Goal: Find specific page/section: Find specific page/section

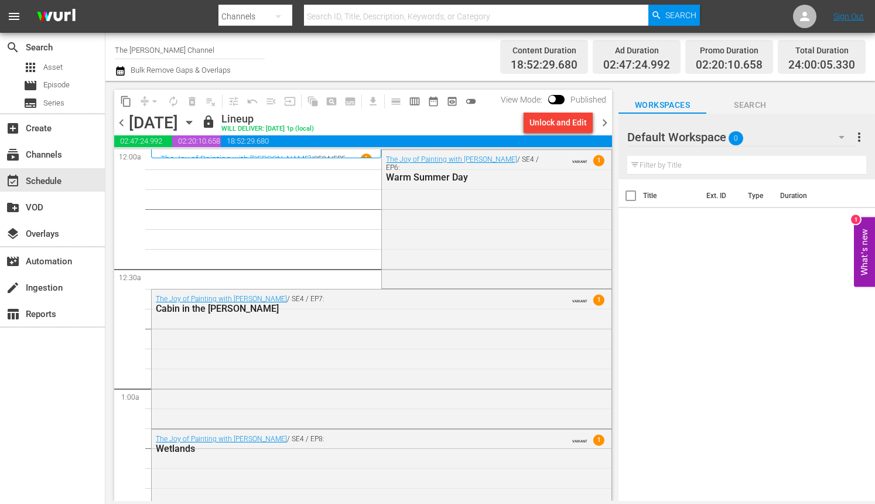
click at [600, 122] on span "chevron_right" at bounding box center [604, 122] width 15 height 15
click at [604, 124] on span "chevron_right" at bounding box center [604, 122] width 15 height 15
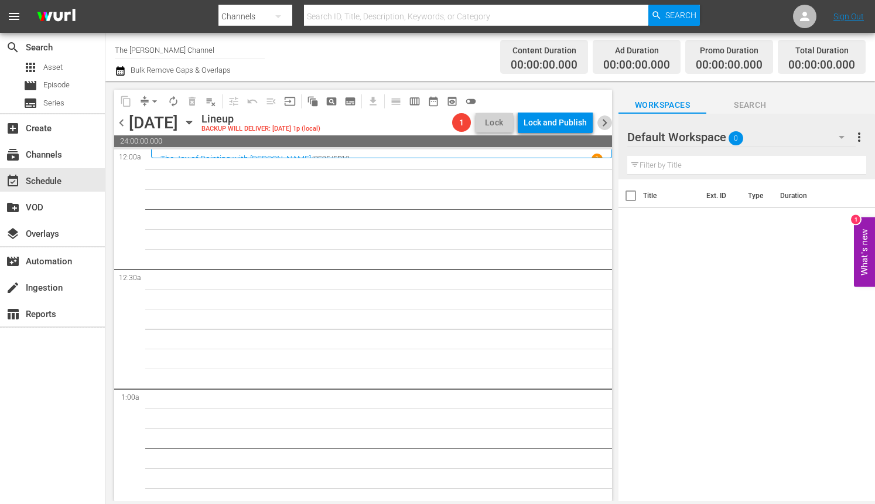
click at [603, 117] on span "chevron_right" at bounding box center [604, 122] width 15 height 15
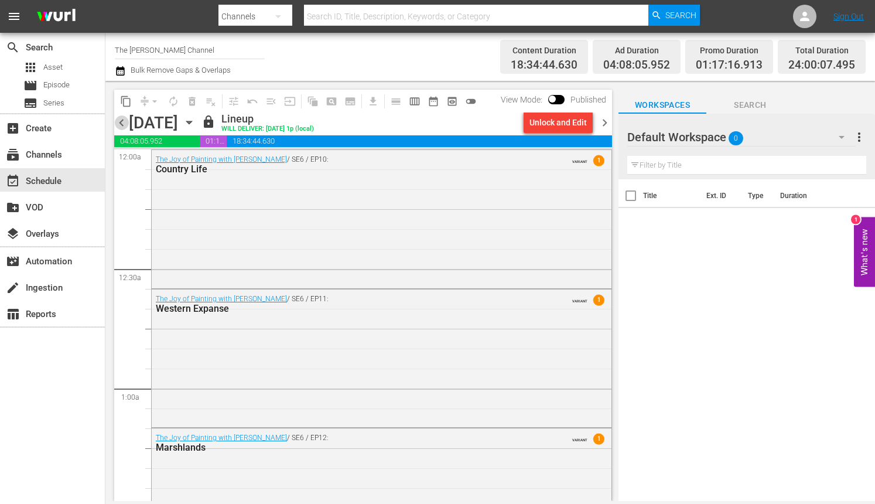
click at [119, 122] on span "chevron_left" at bounding box center [121, 122] width 15 height 15
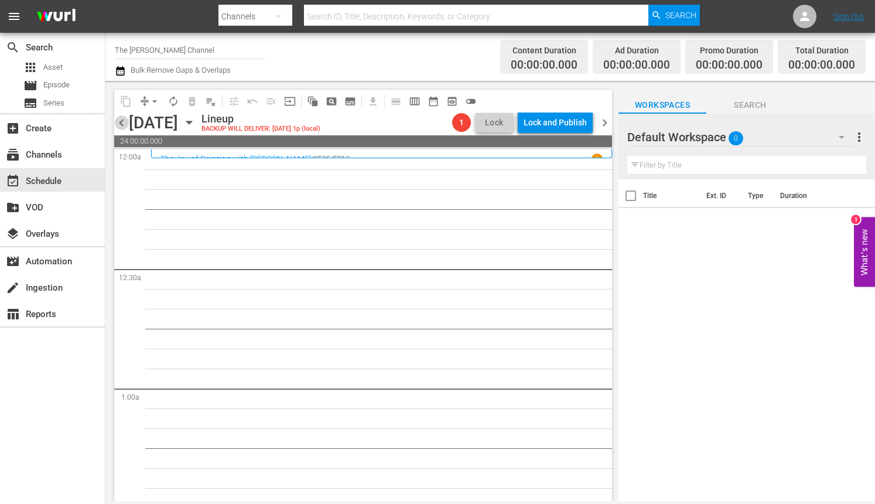
click at [119, 122] on span "chevron_left" at bounding box center [121, 122] width 15 height 15
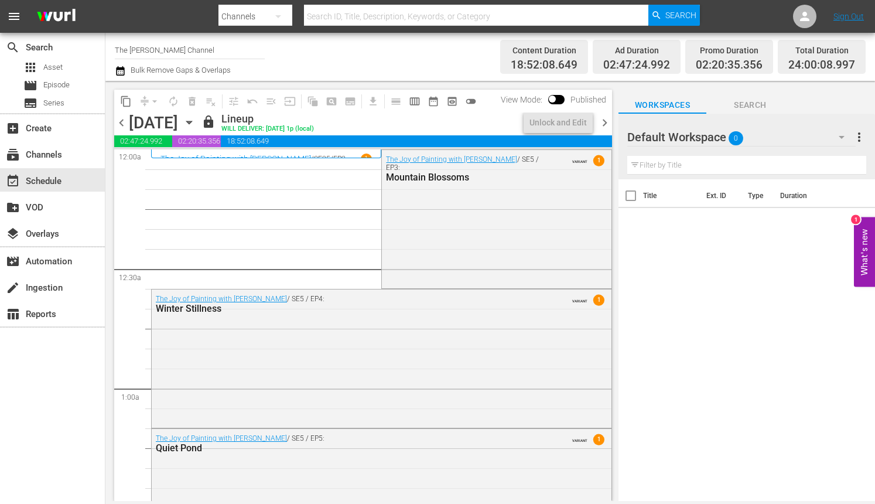
click at [604, 124] on span "chevron_right" at bounding box center [604, 122] width 15 height 15
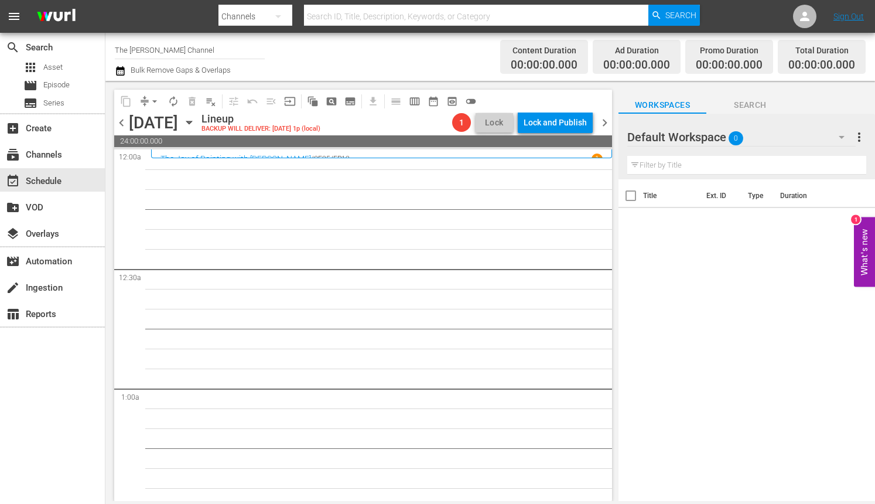
click at [117, 123] on span "chevron_left" at bounding box center [121, 122] width 15 height 15
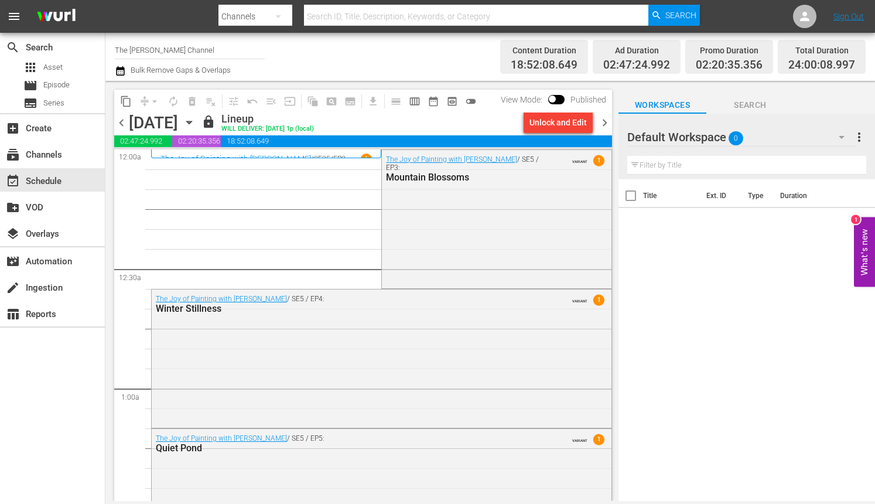
click at [610, 124] on span "chevron_right" at bounding box center [604, 122] width 15 height 15
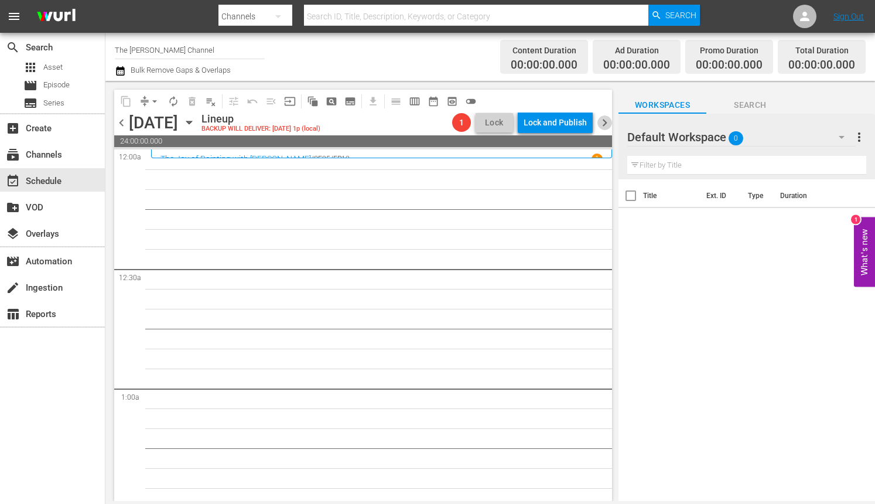
click at [601, 121] on span "chevron_right" at bounding box center [604, 122] width 15 height 15
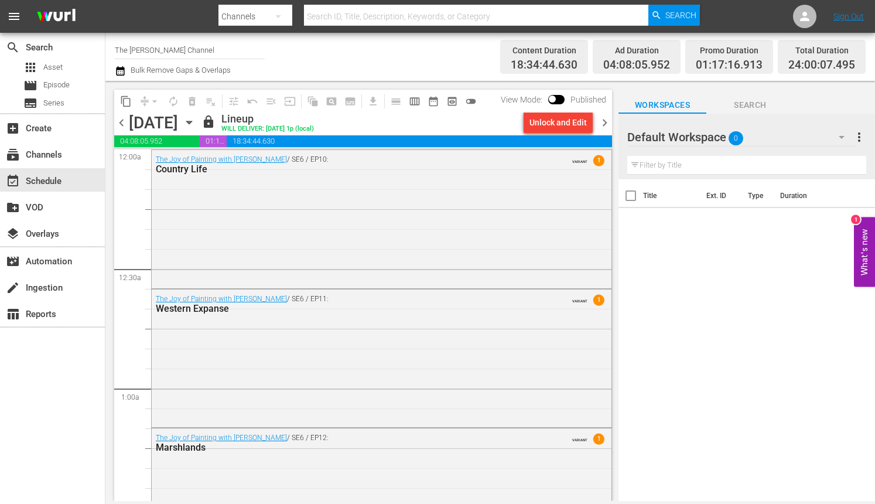
click at [123, 121] on span "chevron_left" at bounding box center [121, 122] width 15 height 15
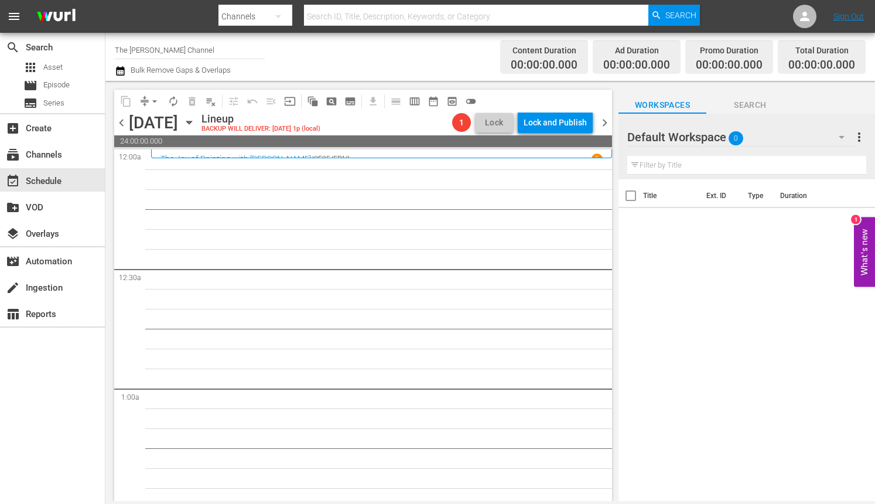
click at [605, 121] on span "chevron_right" at bounding box center [604, 122] width 15 height 15
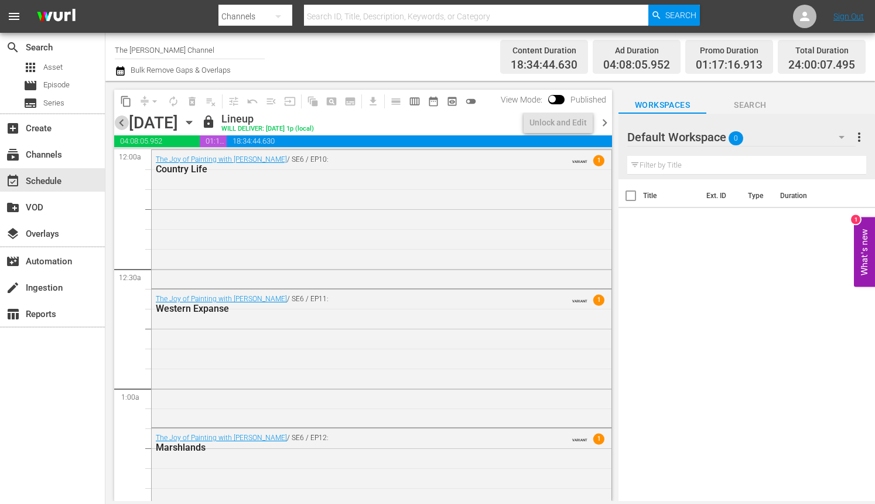
click at [124, 117] on span "chevron_left" at bounding box center [121, 122] width 15 height 15
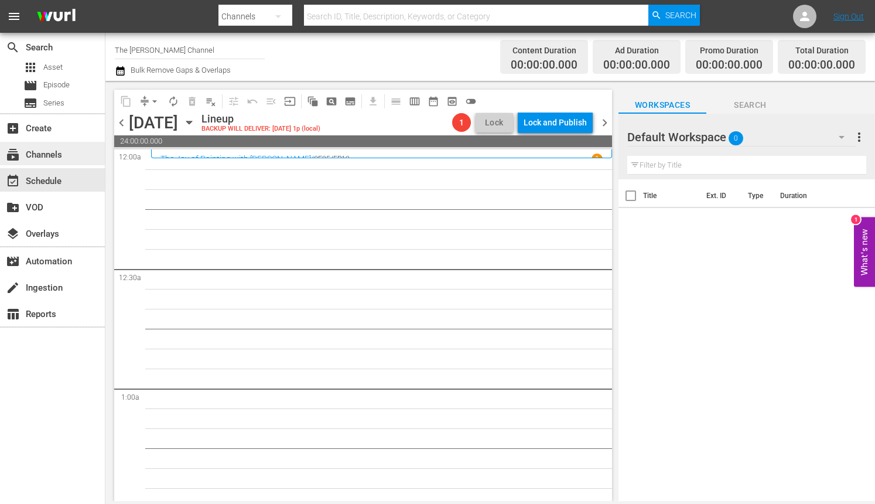
click at [74, 159] on div "subscriptions Channels" at bounding box center [52, 153] width 105 height 23
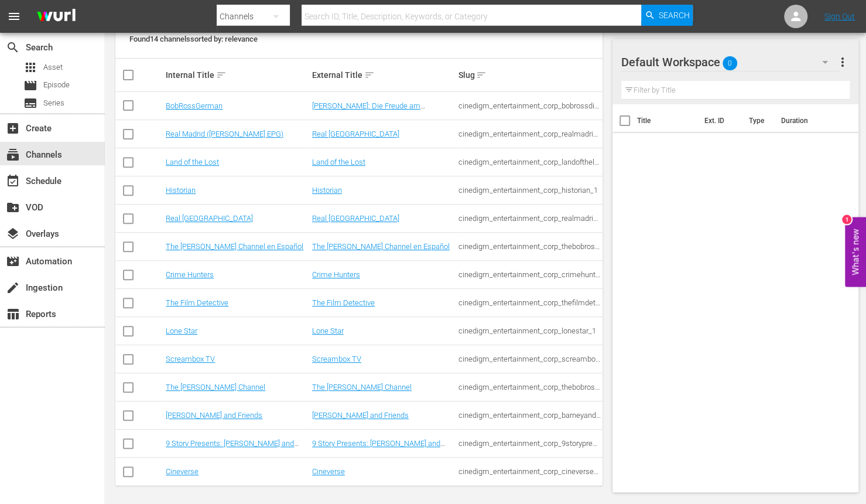
scroll to position [176, 0]
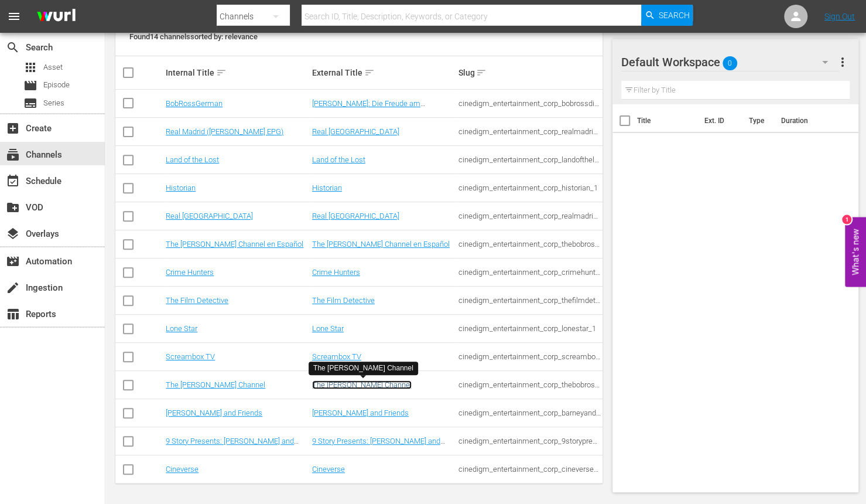
click at [344, 387] on link "The [PERSON_NAME] Channel" at bounding box center [362, 384] width 100 height 9
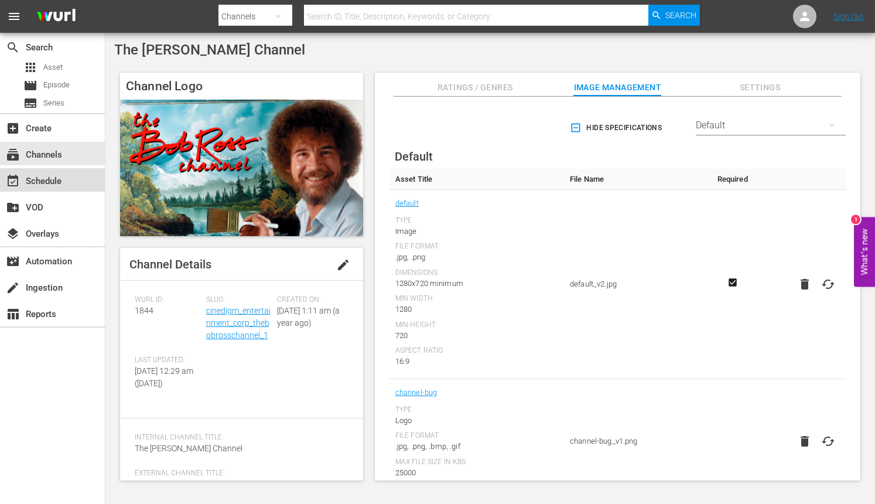
click at [59, 184] on div "event_available Schedule" at bounding box center [33, 179] width 66 height 11
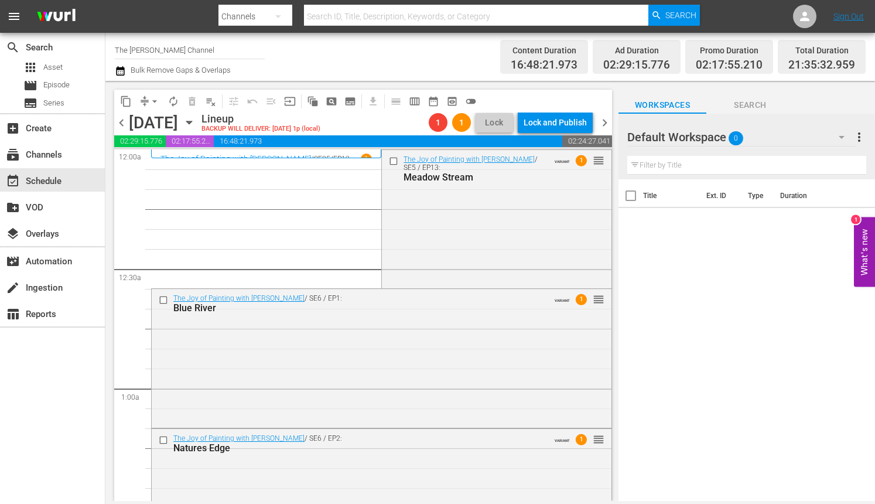
click at [603, 124] on span "chevron_right" at bounding box center [604, 122] width 15 height 15
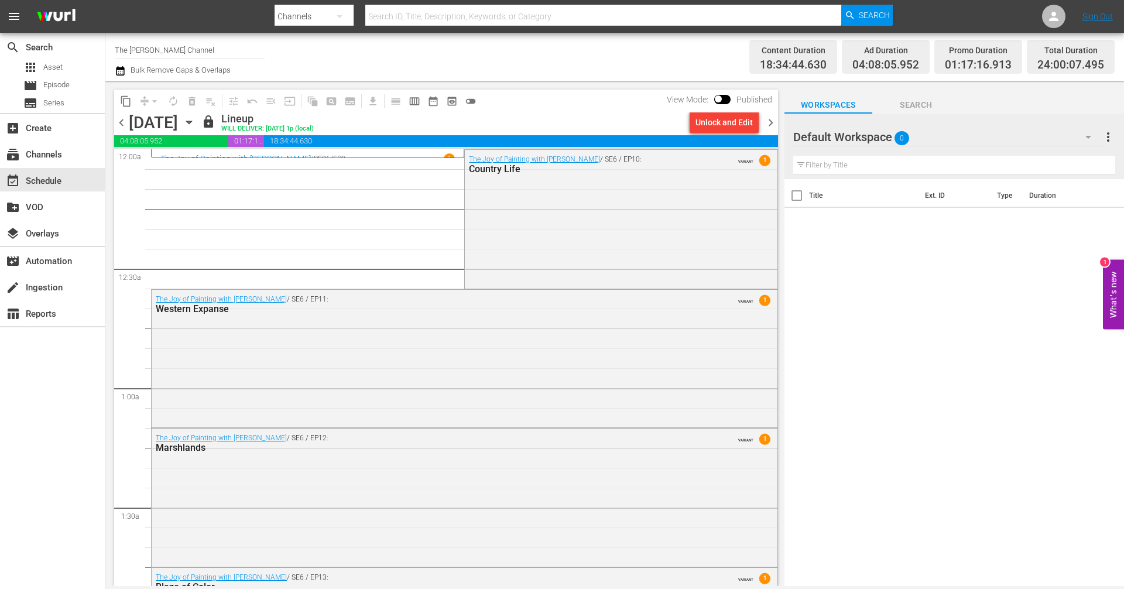
click at [770, 125] on span "chevron_right" at bounding box center [771, 122] width 15 height 15
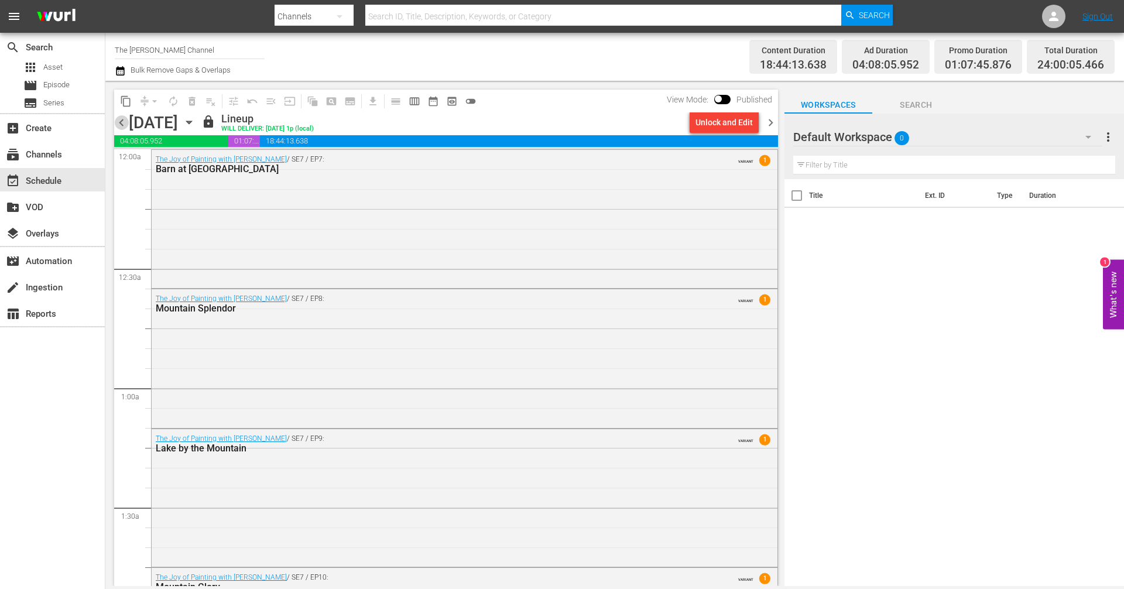
click at [124, 126] on span "chevron_left" at bounding box center [121, 122] width 15 height 15
